Goal: Find specific fact: Find specific fact

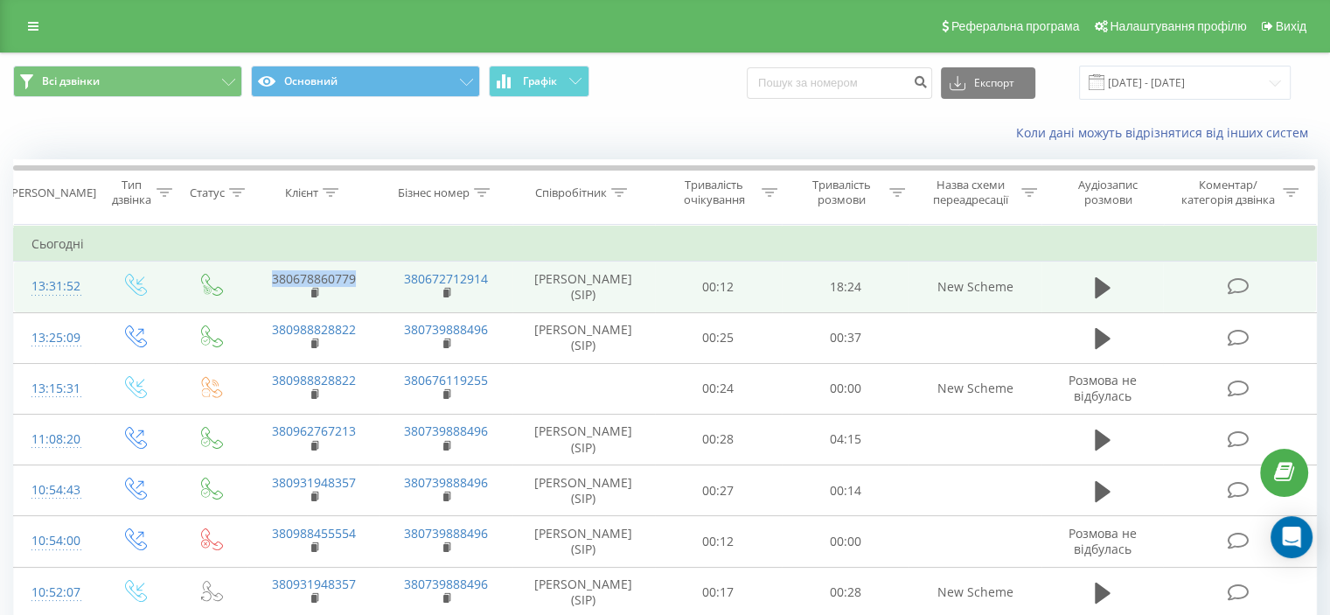
drag, startPoint x: 360, startPoint y: 279, endPoint x: 269, endPoint y: 276, distance: 91.0
click at [269, 276] on td "380678860779" at bounding box center [313, 286] width 132 height 51
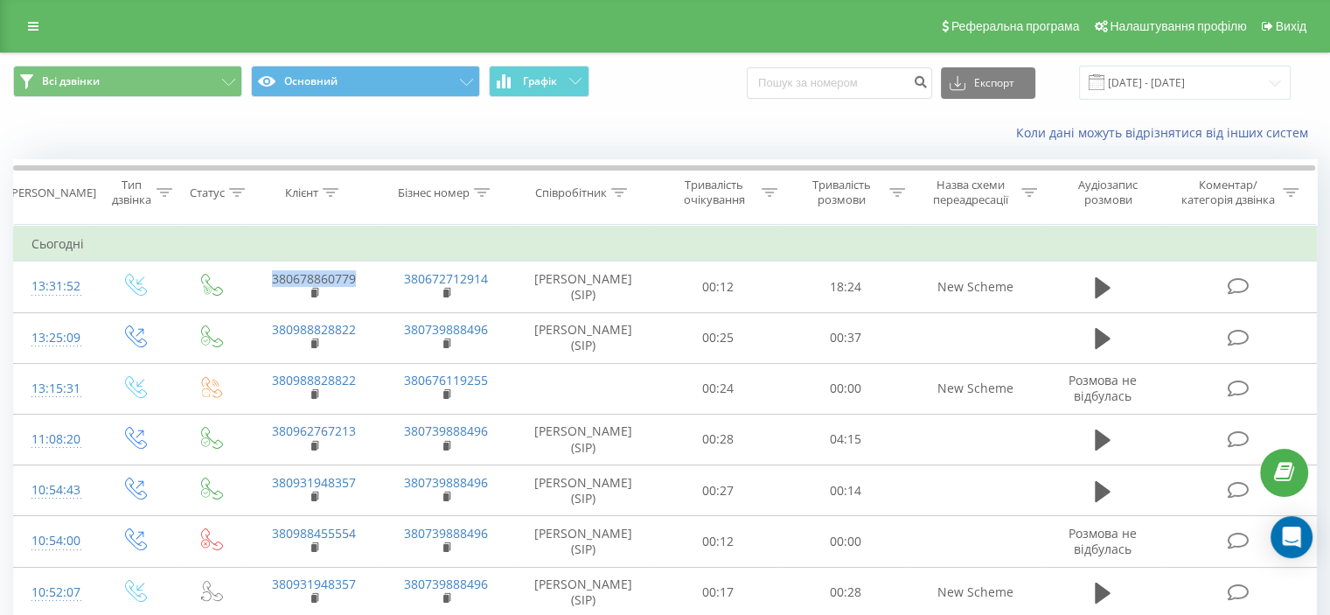
copy link "380678860779"
